Goal: Transaction & Acquisition: Book appointment/travel/reservation

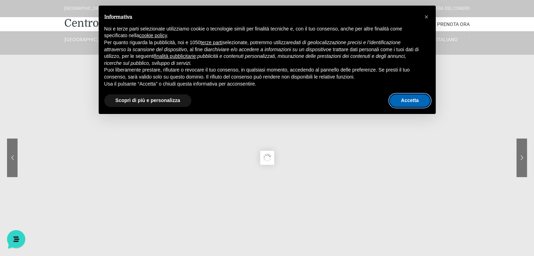
click at [409, 102] on button "Accetta" at bounding box center [410, 101] width 40 height 13
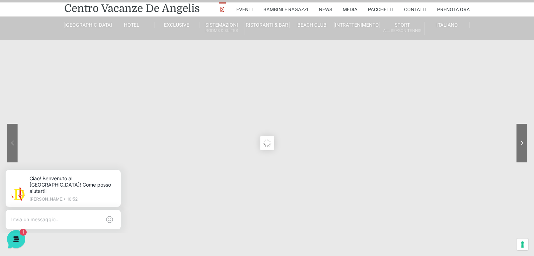
scroll to position [7, 0]
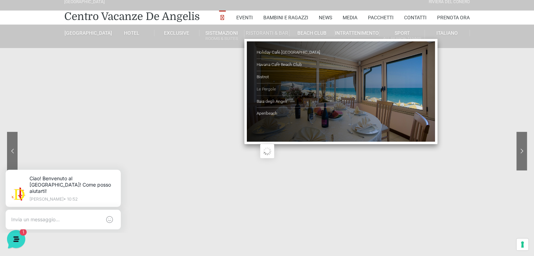
click at [269, 86] on link "Le Pergole" at bounding box center [292, 90] width 70 height 12
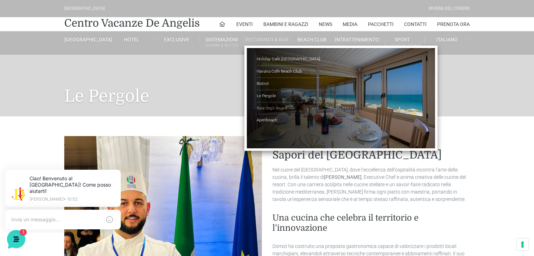
click at [284, 107] on link "Baia degli Angeli" at bounding box center [292, 109] width 70 height 12
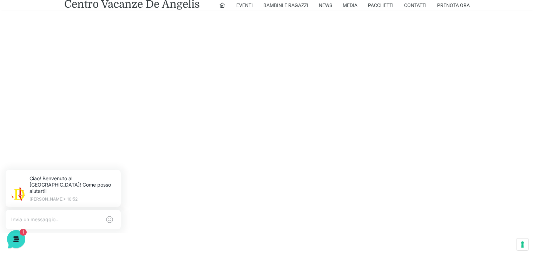
scroll to position [439, 0]
click at [382, 4] on link "Pacchetti" at bounding box center [381, 5] width 26 height 11
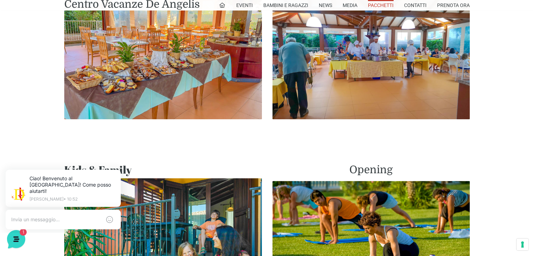
scroll to position [462, 0]
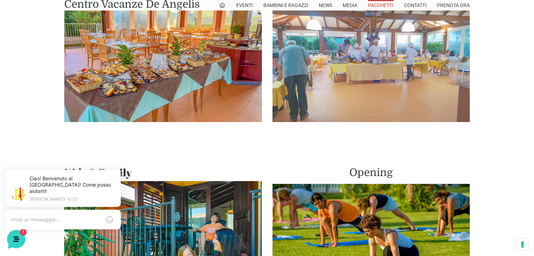
click at [446, 46] on img at bounding box center [372, 61] width 198 height 124
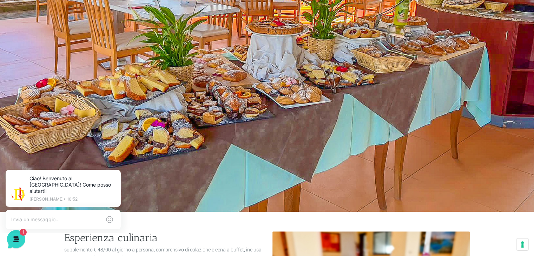
scroll to position [63, 0]
